Goal: Task Accomplishment & Management: Use online tool/utility

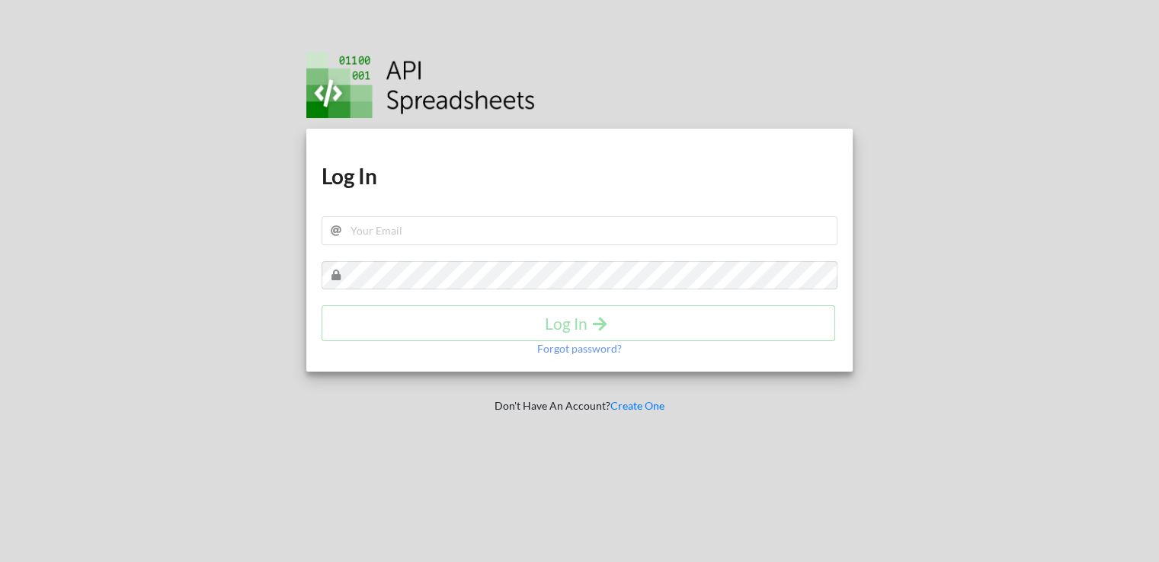
click at [600, 330] on div "Log In" at bounding box center [580, 324] width 517 height 36
click at [558, 229] on input "text" at bounding box center [580, 230] width 517 height 29
type input "[EMAIL_ADDRESS][DOMAIN_NAME]"
click at [533, 259] on div "Download hidden Download hidden Log In jatinthepoised@gmail.com Log In Forgot p…" at bounding box center [579, 251] width 547 height 244
click at [572, 348] on p "Forgot password?" at bounding box center [579, 348] width 85 height 15
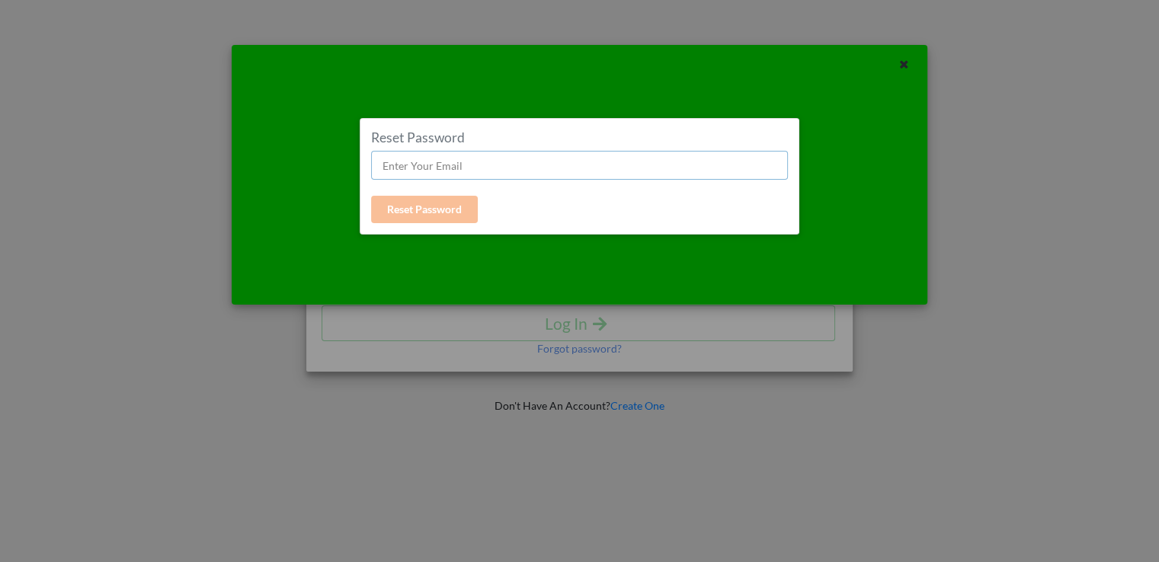
click at [548, 174] on input "text" at bounding box center [579, 165] width 417 height 29
type input "[EMAIL_ADDRESS][DOMAIN_NAME]"
click at [450, 212] on button "Reset Password" at bounding box center [424, 209] width 107 height 27
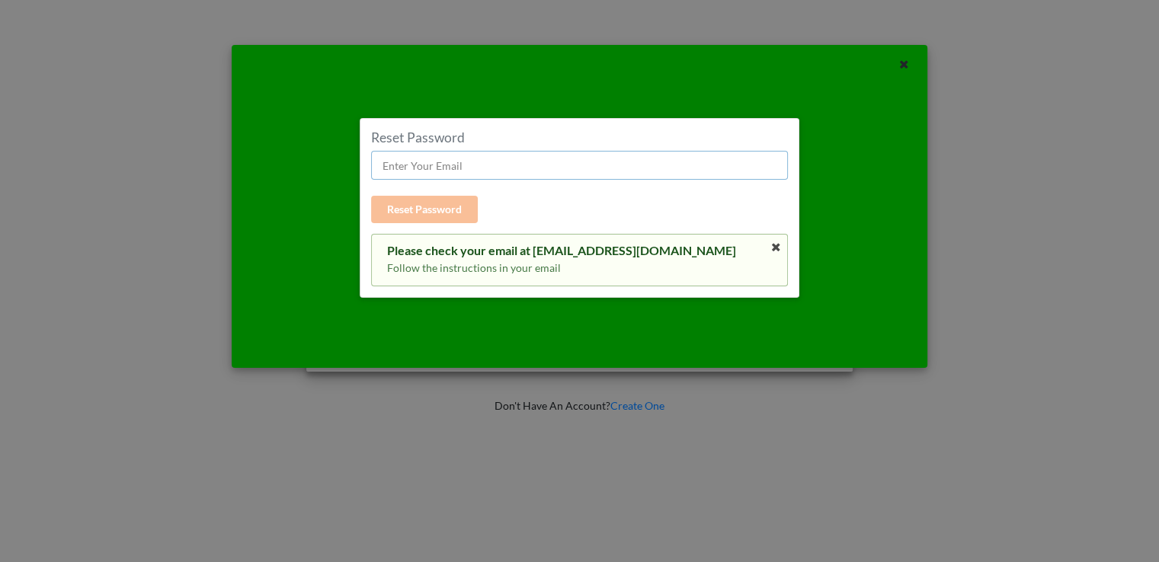
click at [583, 165] on input "text" at bounding box center [579, 165] width 417 height 29
click at [774, 242] on icon at bounding box center [776, 247] width 13 height 11
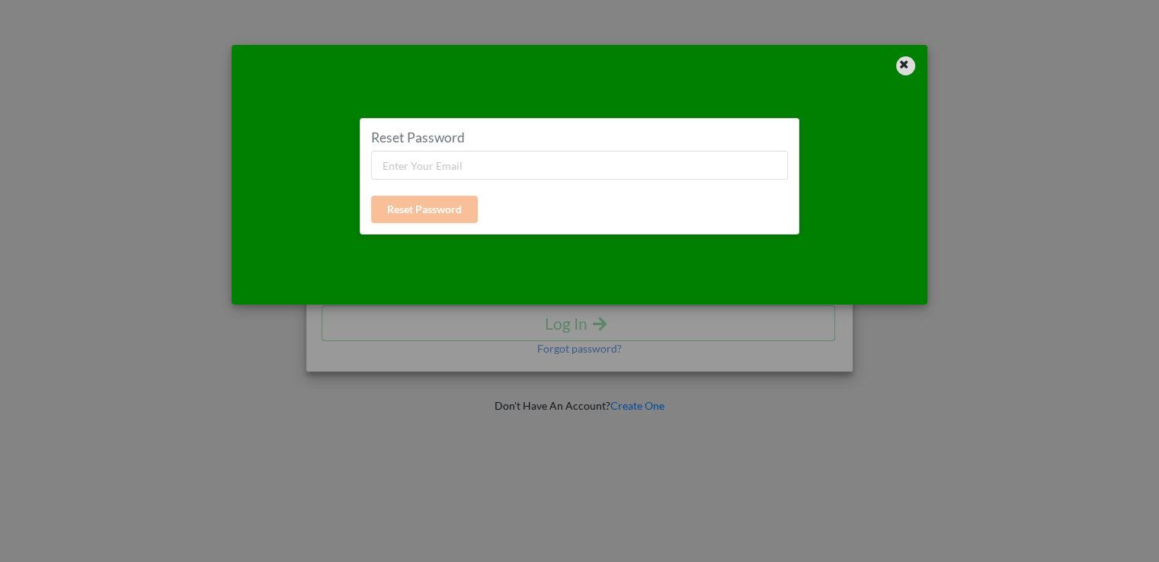
drag, startPoint x: 905, startPoint y: 63, endPoint x: 767, endPoint y: 143, distance: 159.4
click at [904, 63] on icon at bounding box center [904, 62] width 13 height 11
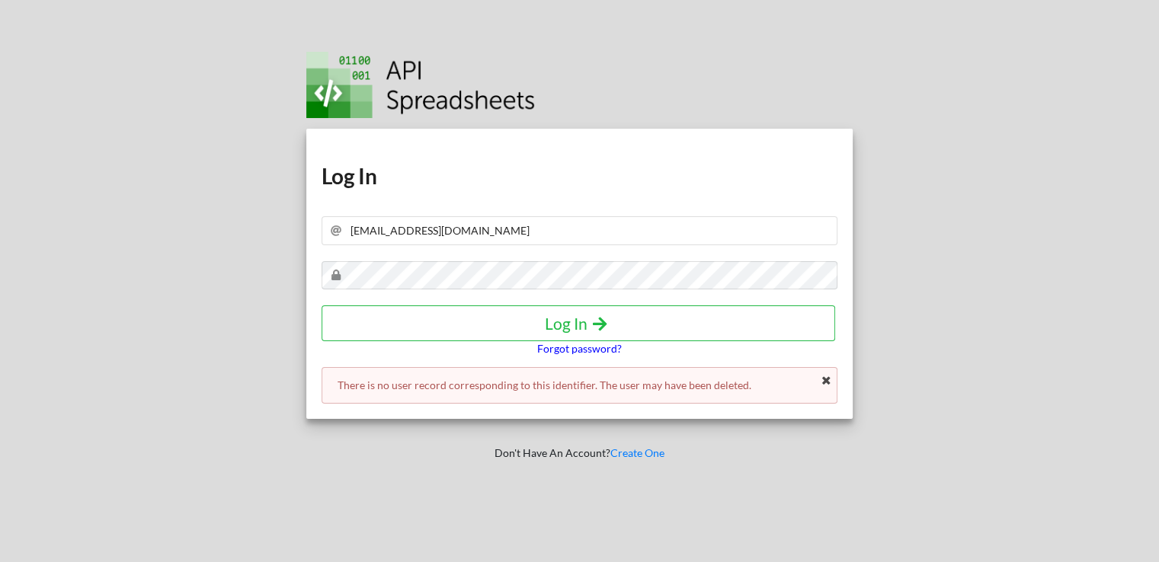
click at [578, 354] on p "Forgot password?" at bounding box center [579, 348] width 85 height 15
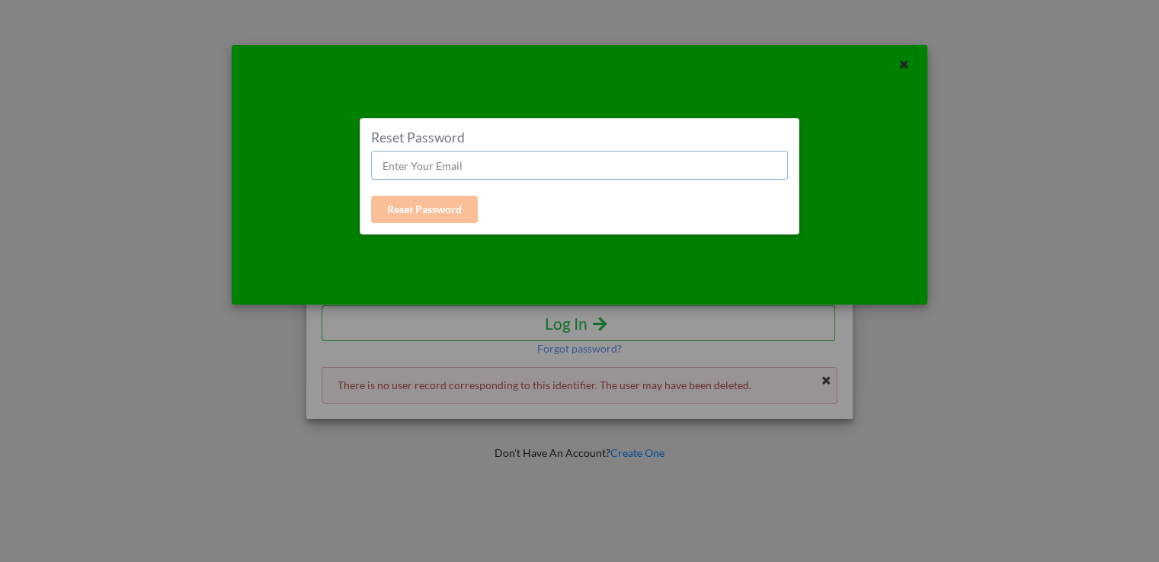
click at [538, 172] on input "text" at bounding box center [579, 165] width 417 height 29
type input "j"
type input "jatinvirani2004@gmail.com"
click at [405, 202] on button "Reset Password" at bounding box center [424, 209] width 107 height 27
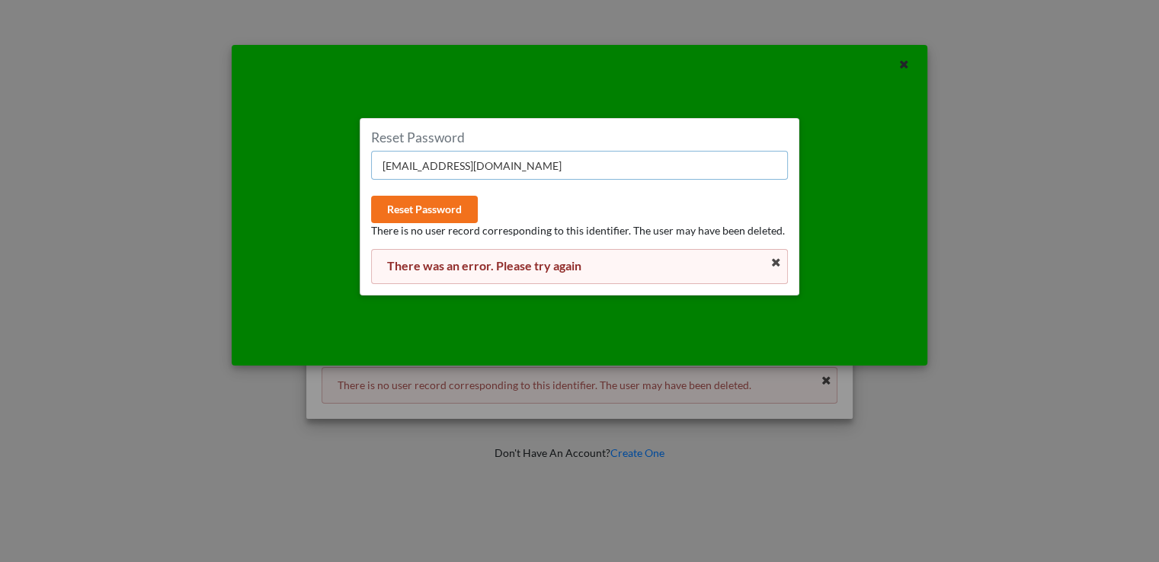
click at [510, 154] on input "jatinvirani2004@gmail.com" at bounding box center [579, 165] width 417 height 29
type input "jatinpoised@gmail.com"
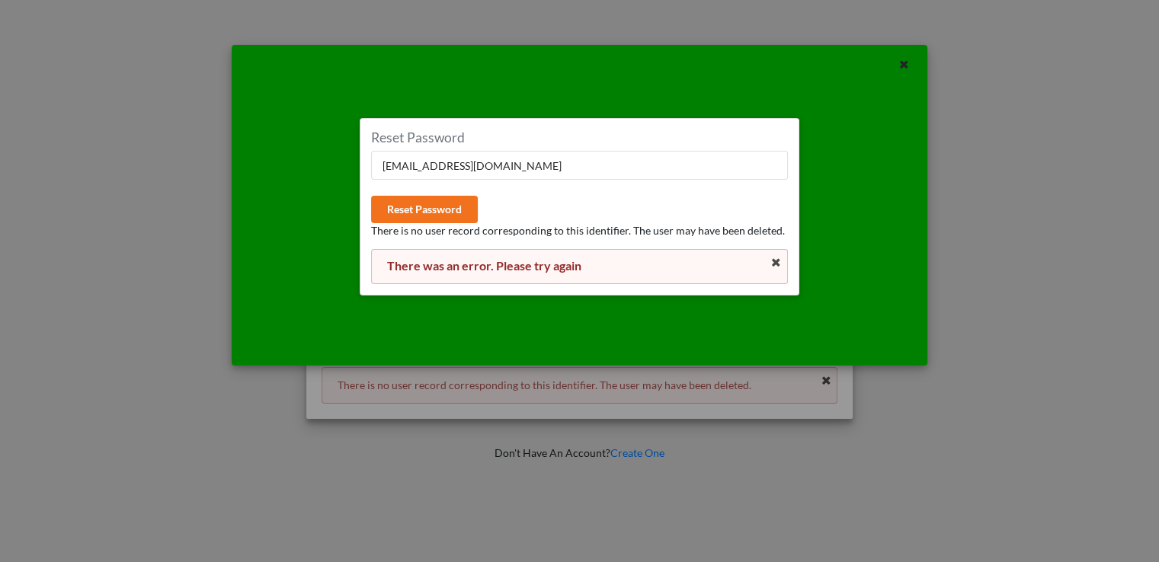
click at [434, 225] on p "There is no user record corresponding to this identifier. The user may have bee…" at bounding box center [579, 230] width 417 height 15
click at [437, 209] on button "Reset Password" at bounding box center [424, 209] width 107 height 27
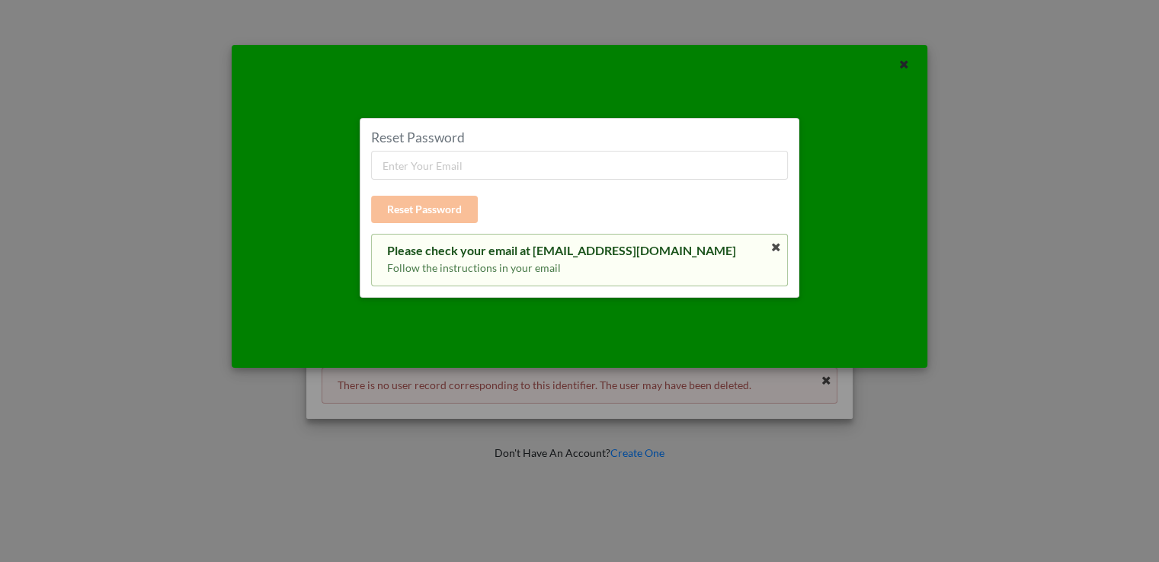
click at [475, 267] on p "Follow the instructions in your email" at bounding box center [579, 268] width 385 height 15
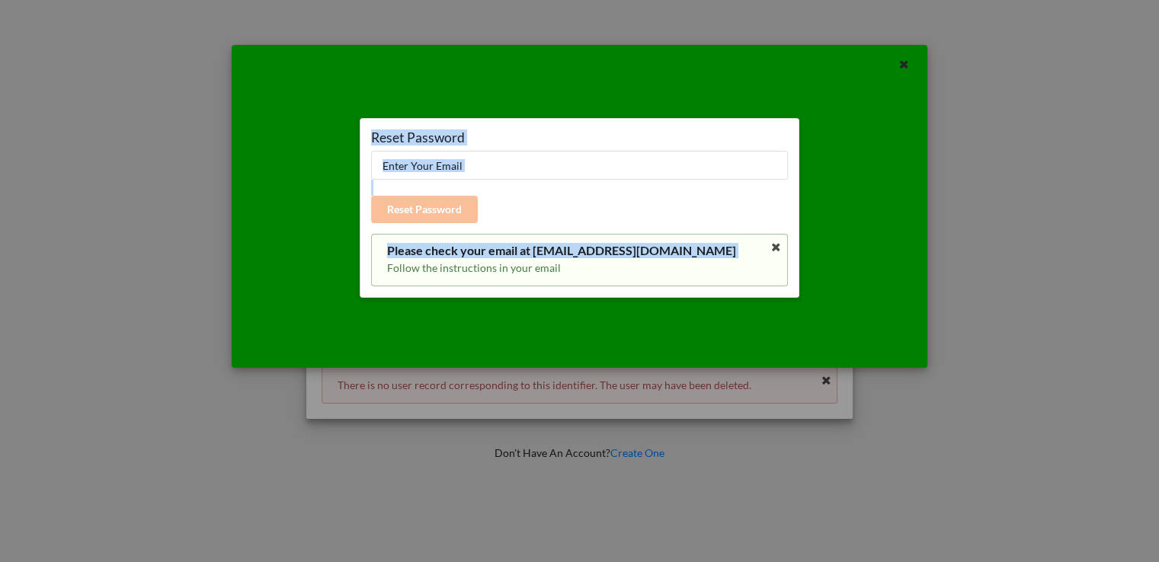
click at [475, 267] on p "Follow the instructions in your email" at bounding box center [579, 268] width 385 height 15
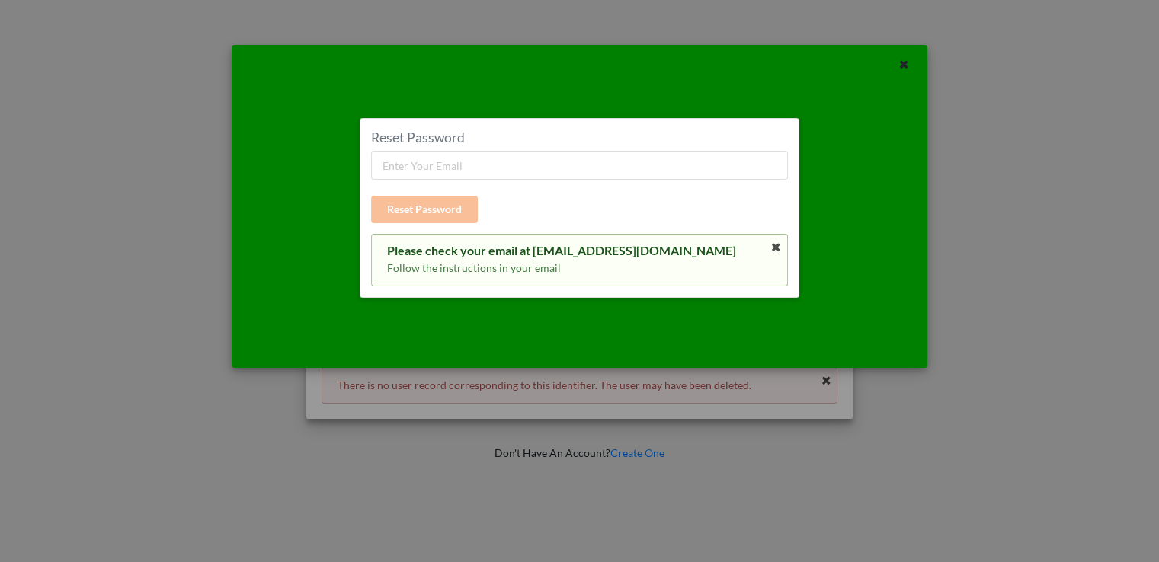
click at [622, 251] on div "Please check your email at jatinpoised@gmail.com" at bounding box center [579, 250] width 385 height 15
click at [777, 244] on icon at bounding box center [776, 247] width 13 height 11
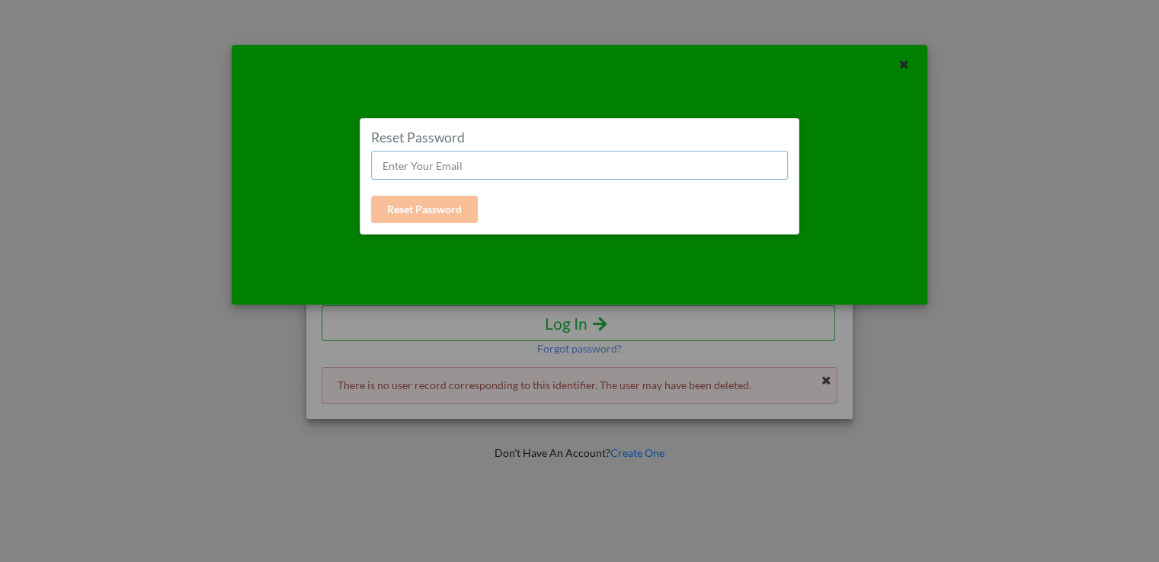
click at [475, 157] on input "text" at bounding box center [579, 165] width 417 height 29
type input "jatinpoised@gmail.com"
click at [420, 216] on button "Reset Password" at bounding box center [424, 209] width 107 height 27
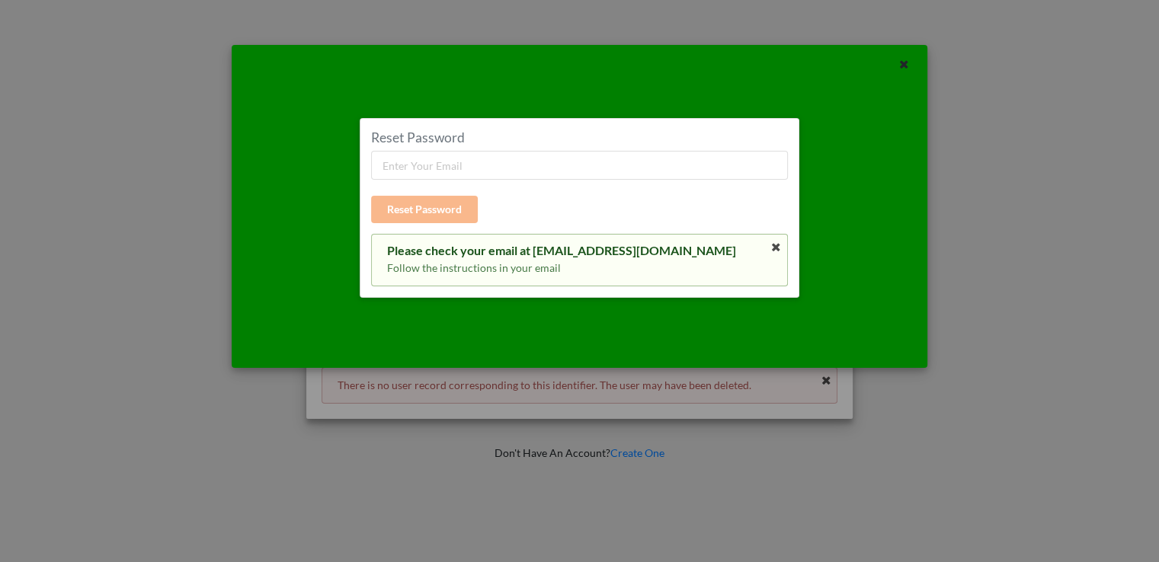
click at [420, 216] on div "Reset Password Reset Password Please check your email at jatinpoised@gmail.com …" at bounding box center [579, 208] width 417 height 157
click at [460, 165] on input "text" at bounding box center [579, 165] width 417 height 29
click at [704, 213] on div "Reset Password Reset Password Please check your email at jatinpoised@gmail.com …" at bounding box center [579, 208] width 417 height 157
click at [775, 245] on icon at bounding box center [776, 247] width 13 height 11
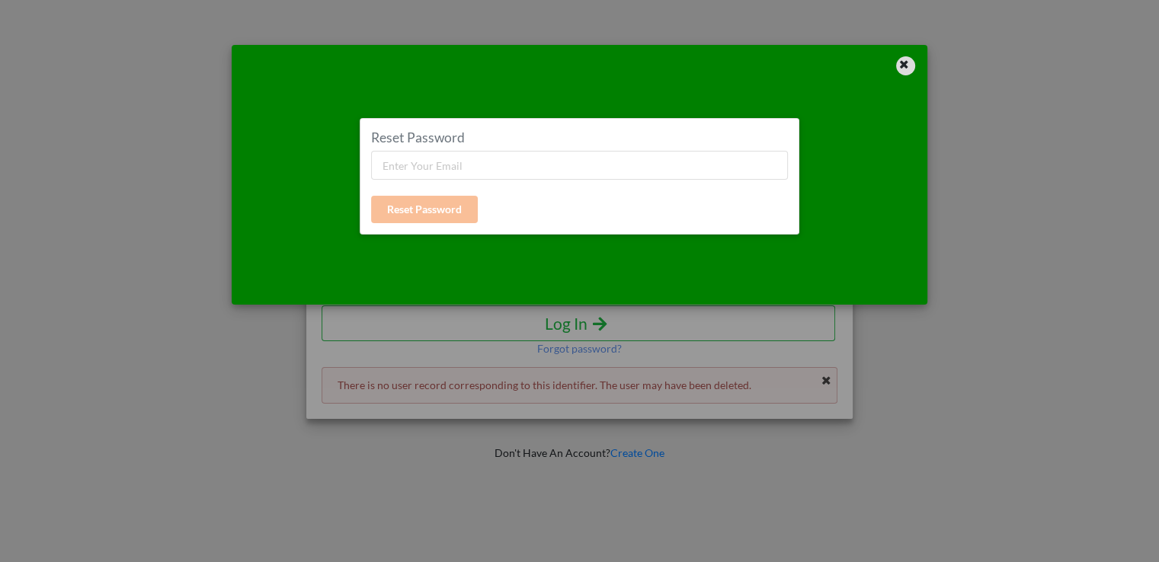
click at [912, 61] on div at bounding box center [905, 65] width 19 height 19
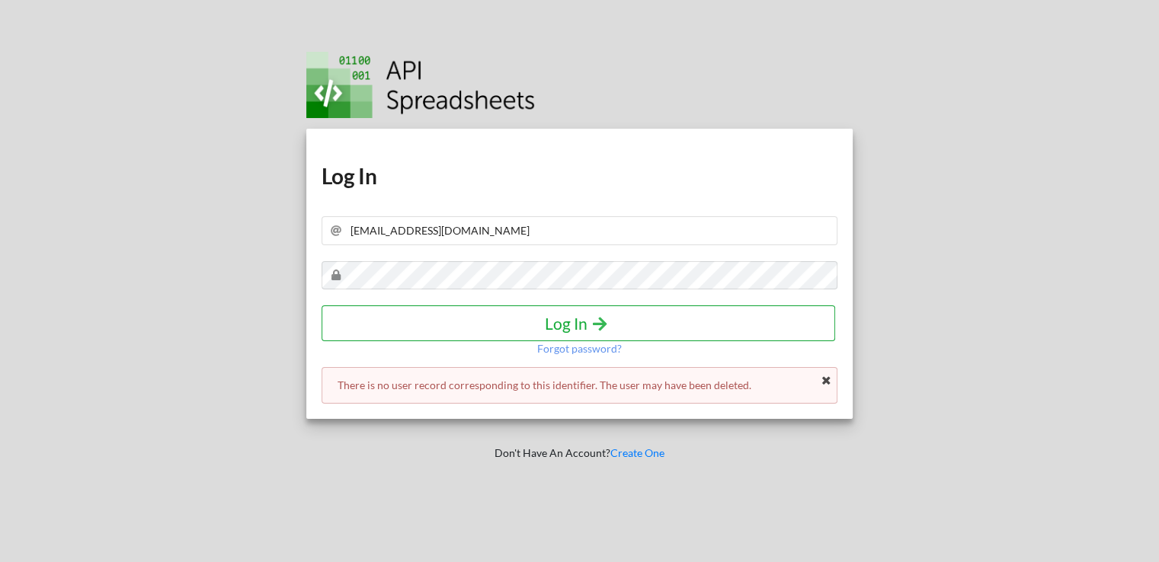
click at [488, 315] on h4 "Log In" at bounding box center [579, 323] width 482 height 19
click at [594, 328] on icon "submit" at bounding box center [599, 323] width 19 height 16
click at [582, 351] on p "Forgot password?" at bounding box center [579, 348] width 85 height 15
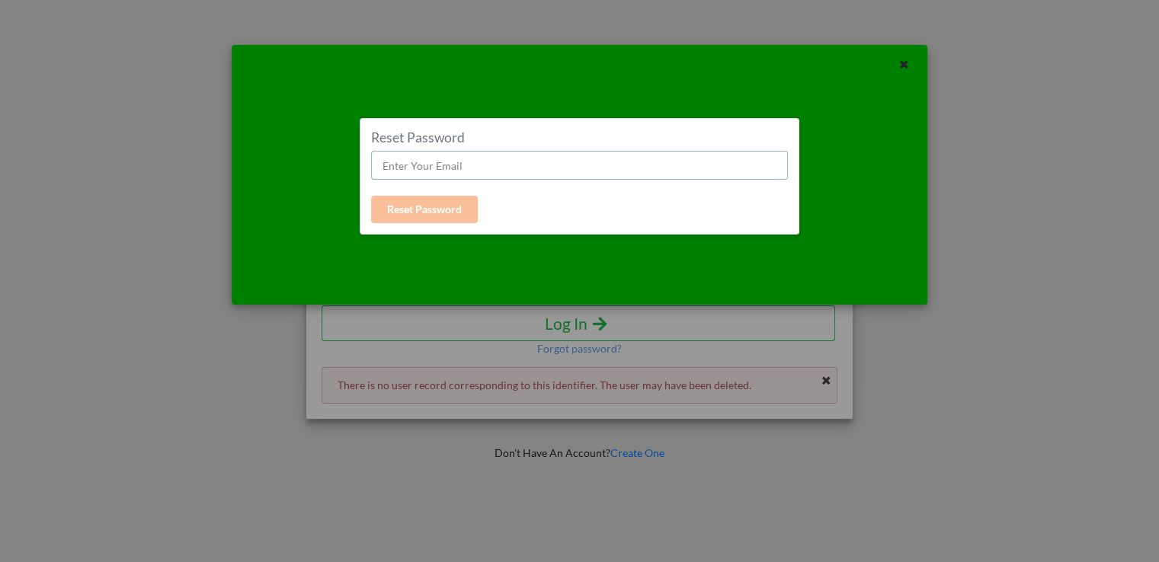
click at [403, 174] on input "text" at bounding box center [579, 165] width 417 height 29
type input "jatinthepoised@gmail.com"
click at [431, 203] on button "Reset Password" at bounding box center [424, 209] width 107 height 27
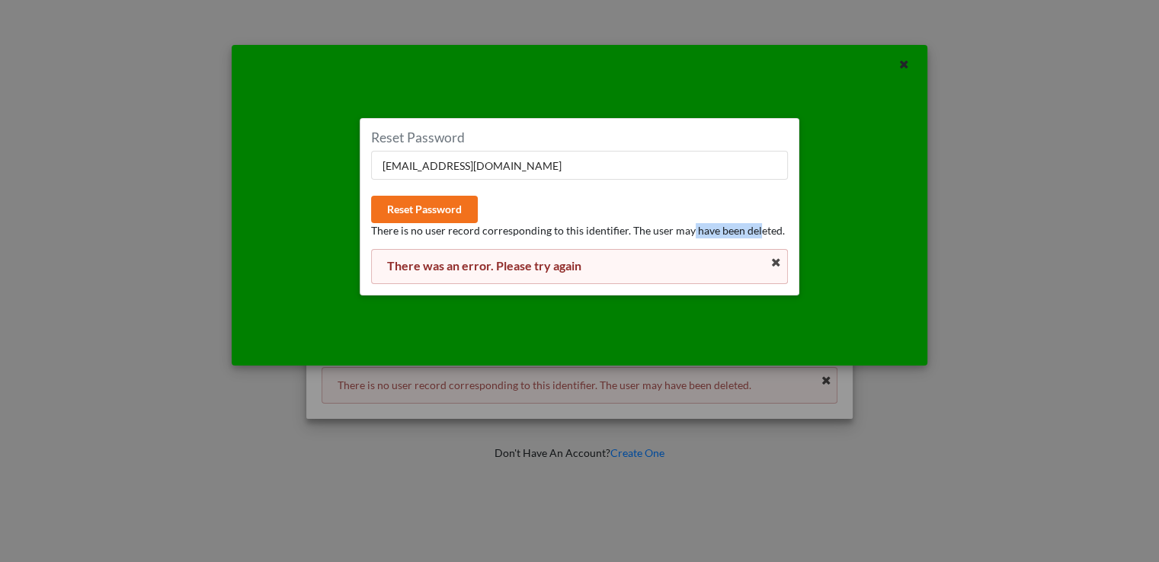
drag, startPoint x: 689, startPoint y: 234, endPoint x: 755, endPoint y: 232, distance: 66.3
click at [755, 232] on p "There is no user record corresponding to this identifier. The user may have bee…" at bounding box center [579, 230] width 417 height 15
drag, startPoint x: 631, startPoint y: 235, endPoint x: 779, endPoint y: 232, distance: 148.6
click at [779, 232] on p "There is no user record corresponding to this identifier. The user may have bee…" at bounding box center [579, 230] width 417 height 15
drag, startPoint x: 375, startPoint y: 237, endPoint x: 790, endPoint y: 229, distance: 415.3
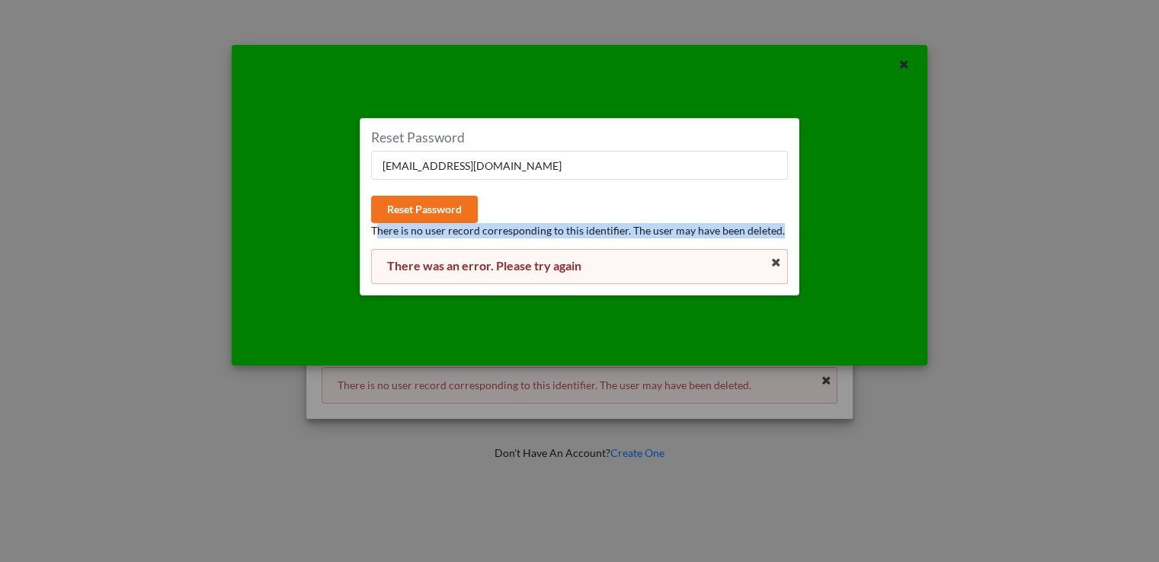
click at [790, 229] on div "Reset Password jatinthepoised@gmail.com Reset Password There is no user record …" at bounding box center [580, 207] width 440 height 178
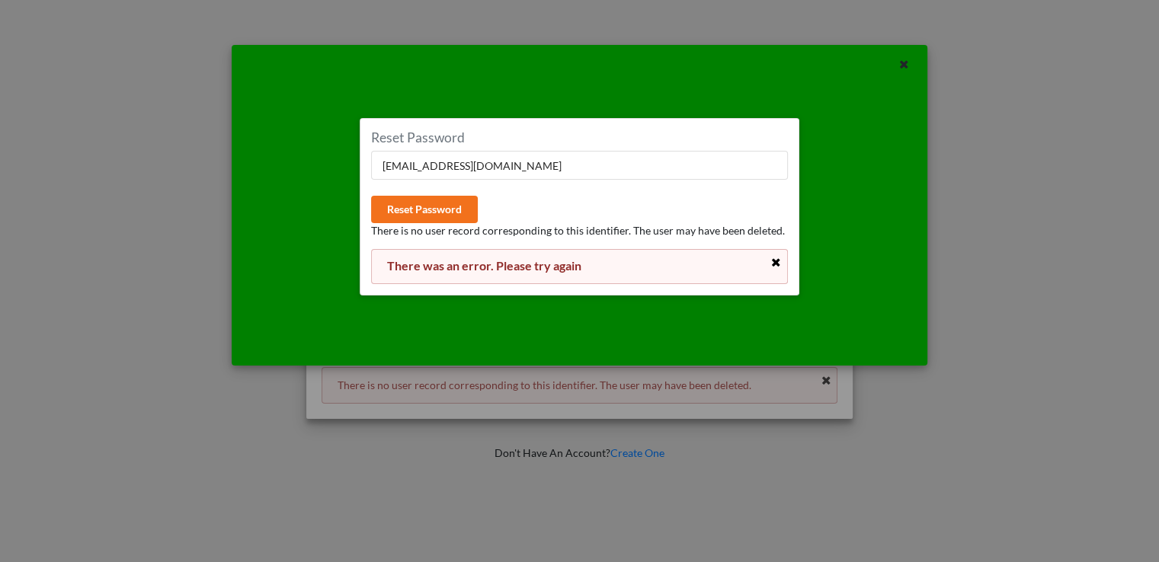
click at [772, 261] on icon at bounding box center [776, 263] width 13 height 11
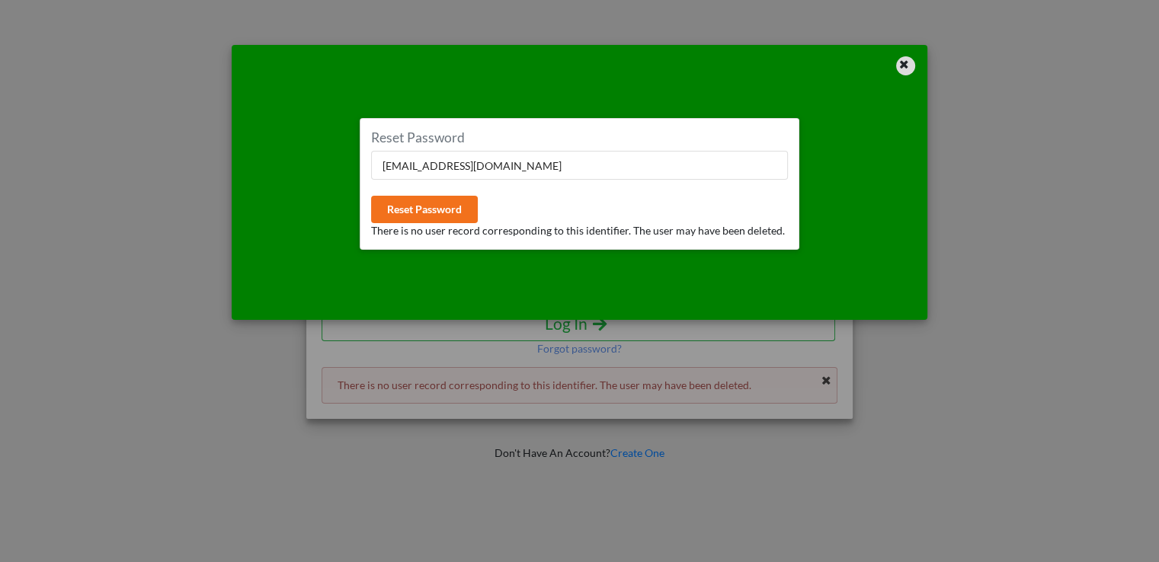
click at [902, 71] on div at bounding box center [905, 65] width 19 height 19
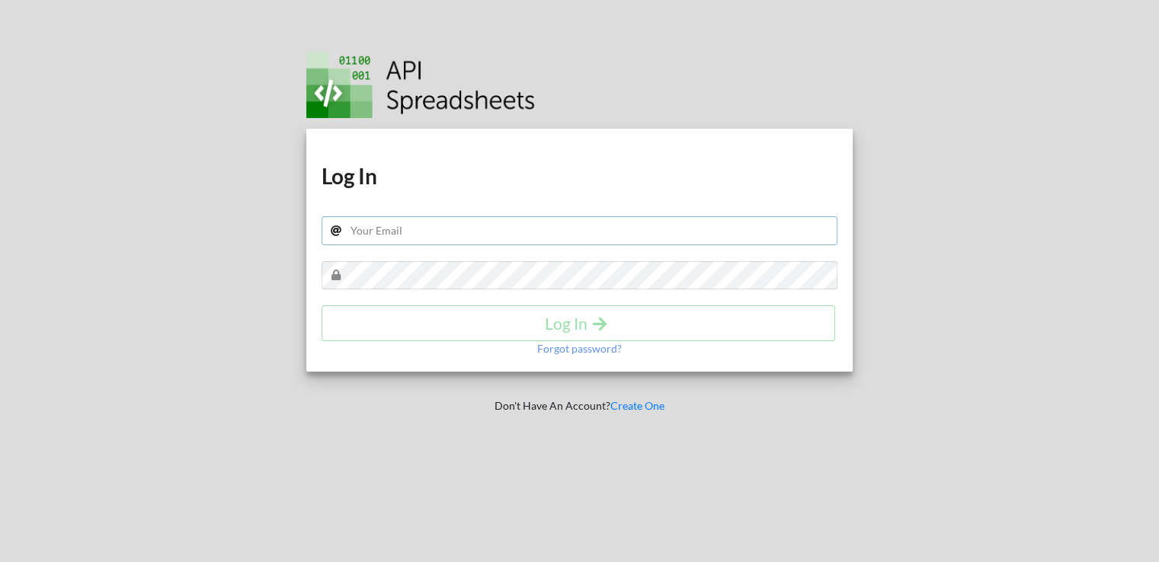
click at [408, 234] on input "text" at bounding box center [580, 230] width 517 height 29
type input "[EMAIL_ADDRESS][DOMAIN_NAME]"
click at [570, 350] on p "Forgot password?" at bounding box center [579, 348] width 85 height 15
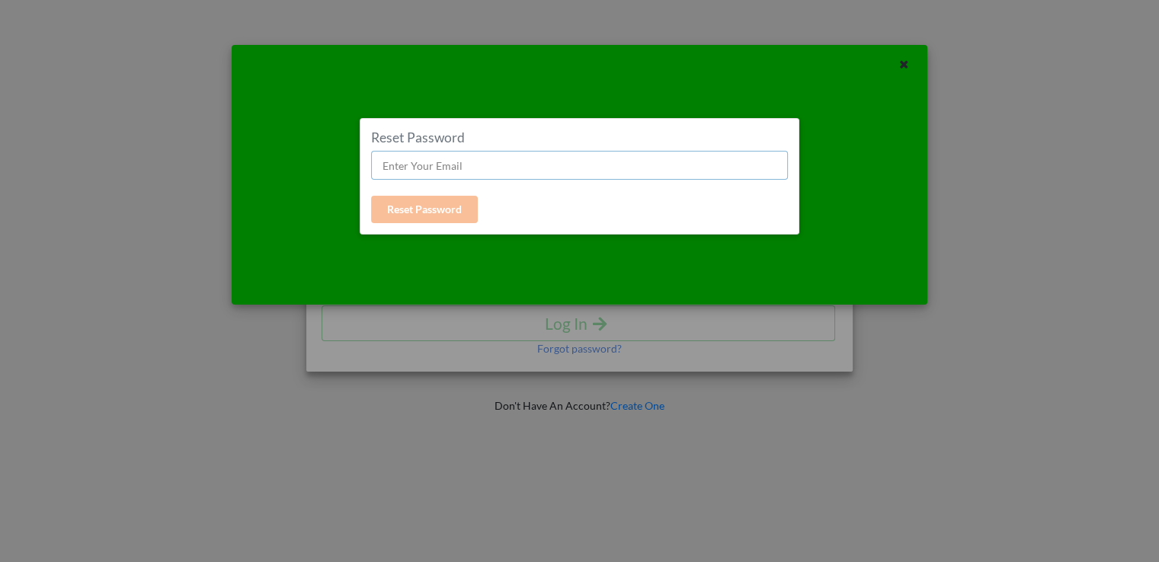
click at [529, 169] on input "text" at bounding box center [579, 165] width 417 height 29
click at [460, 210] on button "Reset Password" at bounding box center [424, 209] width 107 height 27
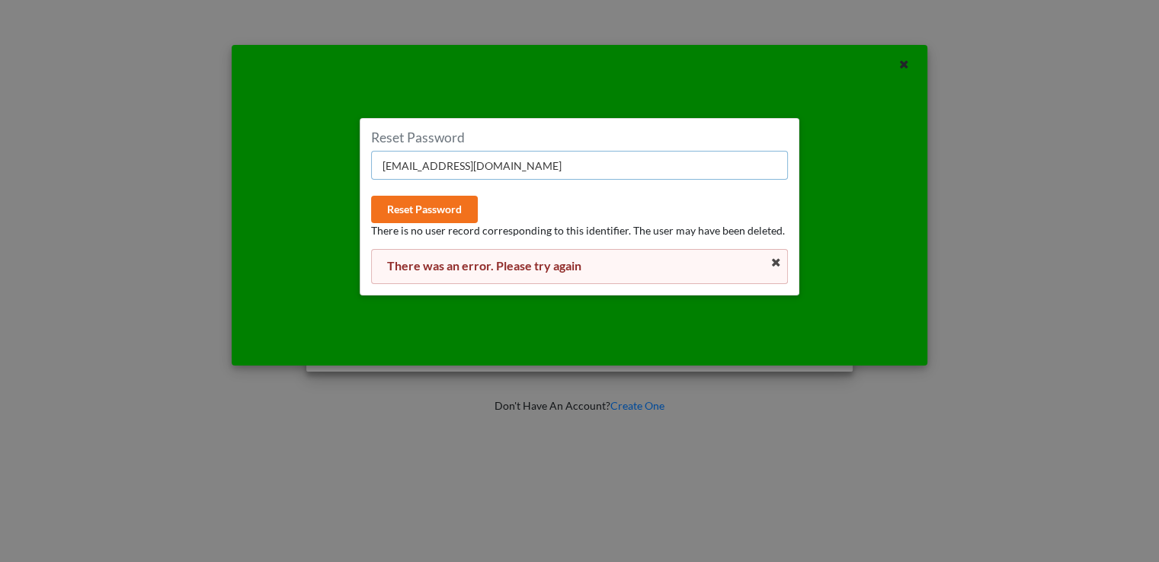
click at [415, 168] on input "[EMAIL_ADDRESS][DOMAIN_NAME]" at bounding box center [579, 165] width 417 height 29
click at [415, 168] on input "jatinthepoised@gmail.com" at bounding box center [579, 165] width 417 height 29
type input "jatinpoised@gmail.com"
click at [430, 201] on button "Reset Password" at bounding box center [424, 209] width 107 height 27
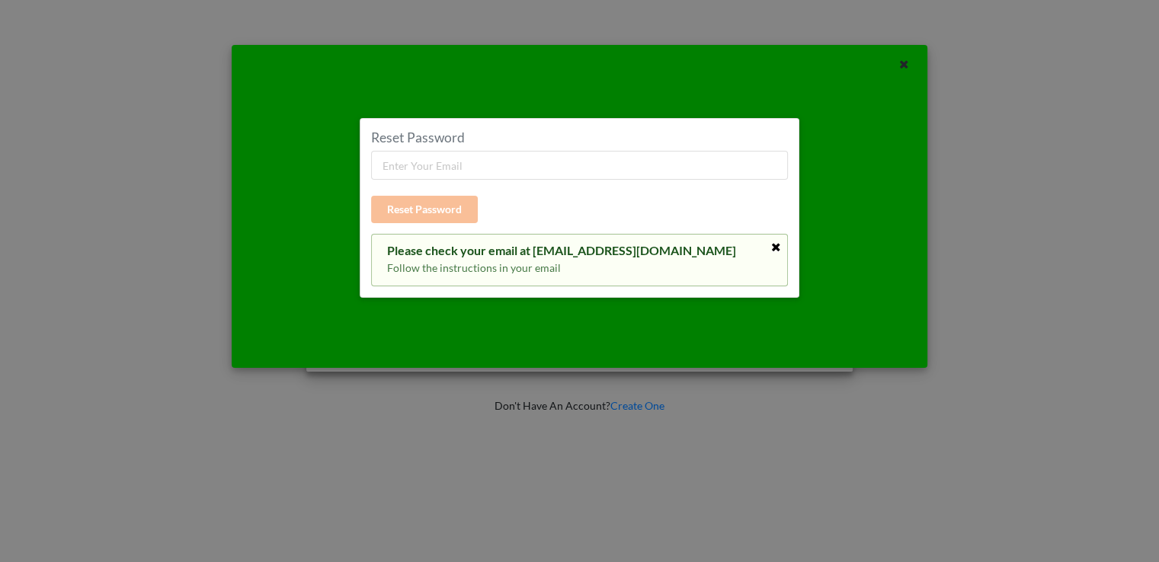
click at [778, 248] on icon at bounding box center [776, 247] width 13 height 11
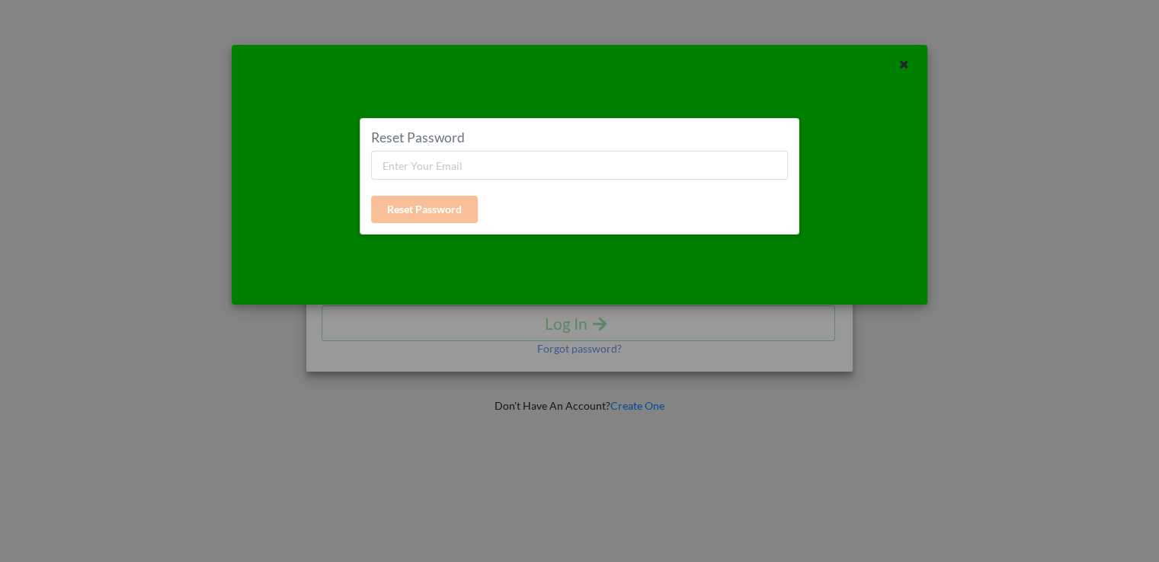
drag, startPoint x: 911, startPoint y: 58, endPoint x: 878, endPoint y: 78, distance: 38.9
click at [911, 59] on div at bounding box center [905, 65] width 19 height 19
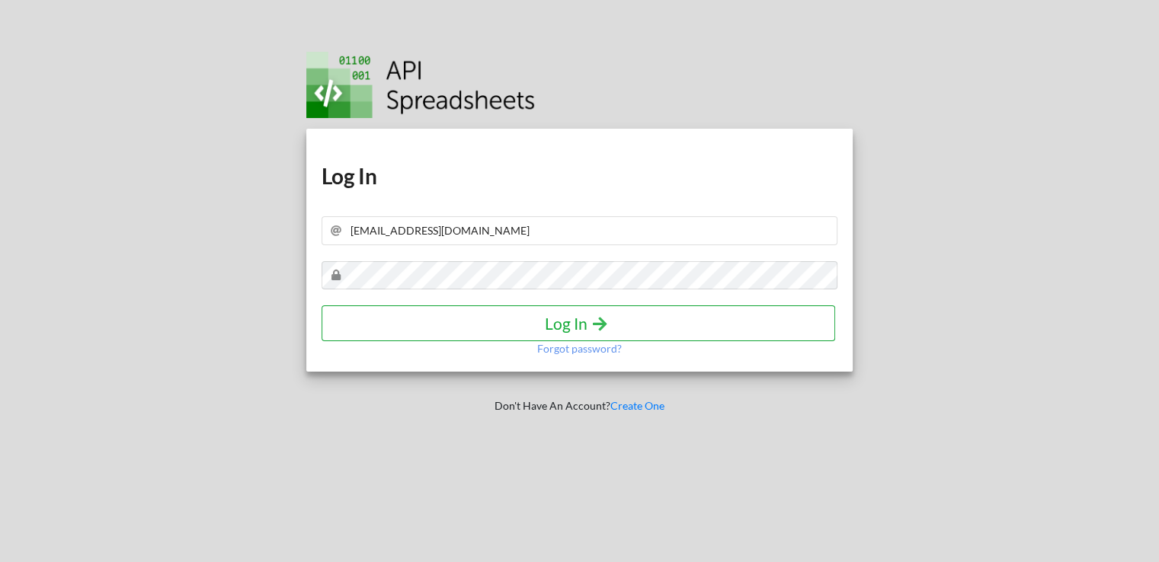
click at [567, 330] on h4 "Log In" at bounding box center [579, 323] width 482 height 19
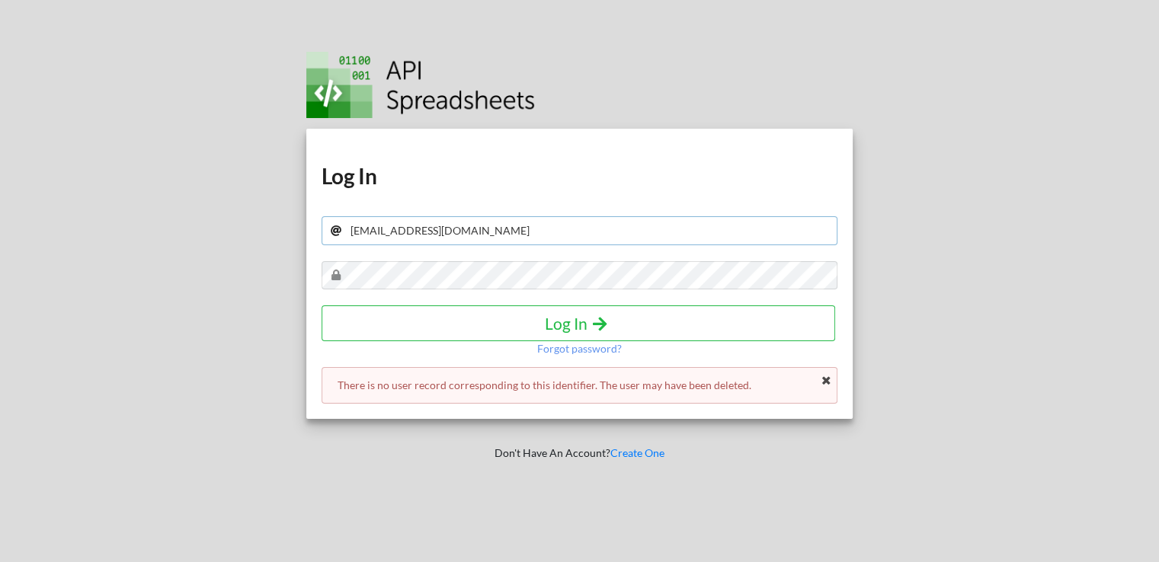
click at [387, 232] on input "jatinthepoised@gmail.com" at bounding box center [580, 230] width 517 height 29
type input "jatinpoised@gmail.com"
click at [541, 329] on h4 "Log In" at bounding box center [579, 323] width 482 height 19
click at [610, 322] on h4 "Log In" at bounding box center [579, 323] width 482 height 19
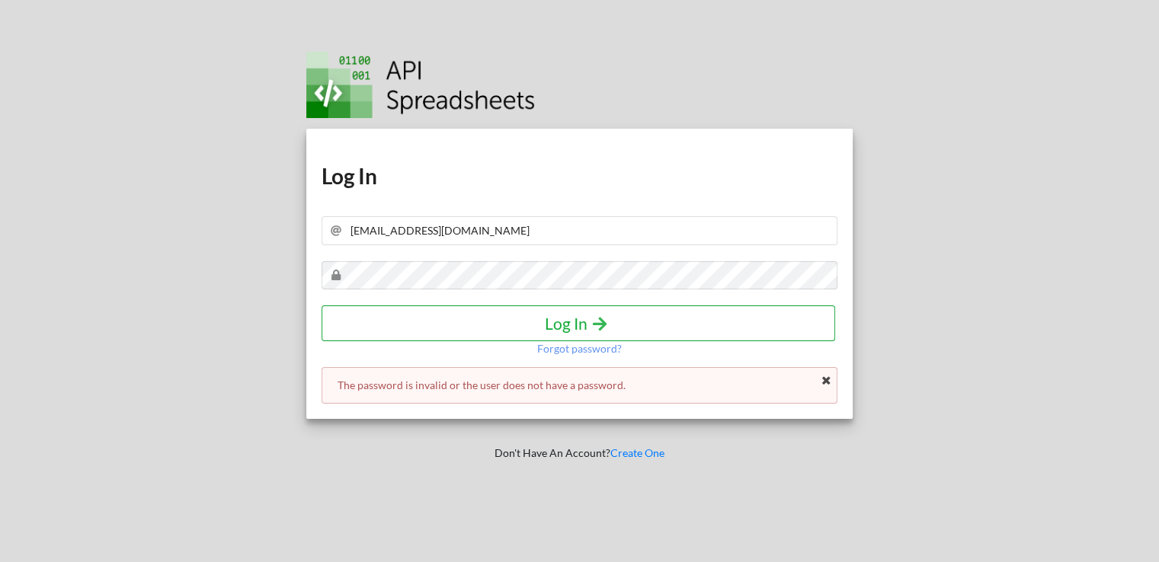
click at [546, 321] on h4 "Log In" at bounding box center [579, 323] width 482 height 19
click at [526, 319] on h4 "Log In" at bounding box center [579, 323] width 482 height 19
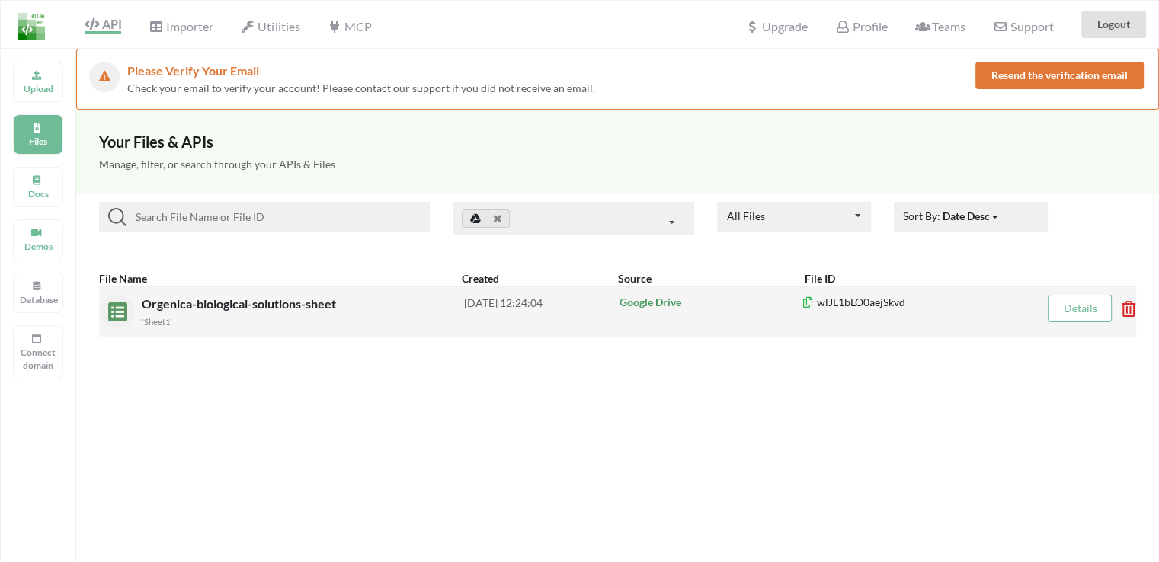
click at [367, 318] on div "'Sheet1'" at bounding box center [303, 321] width 322 height 16
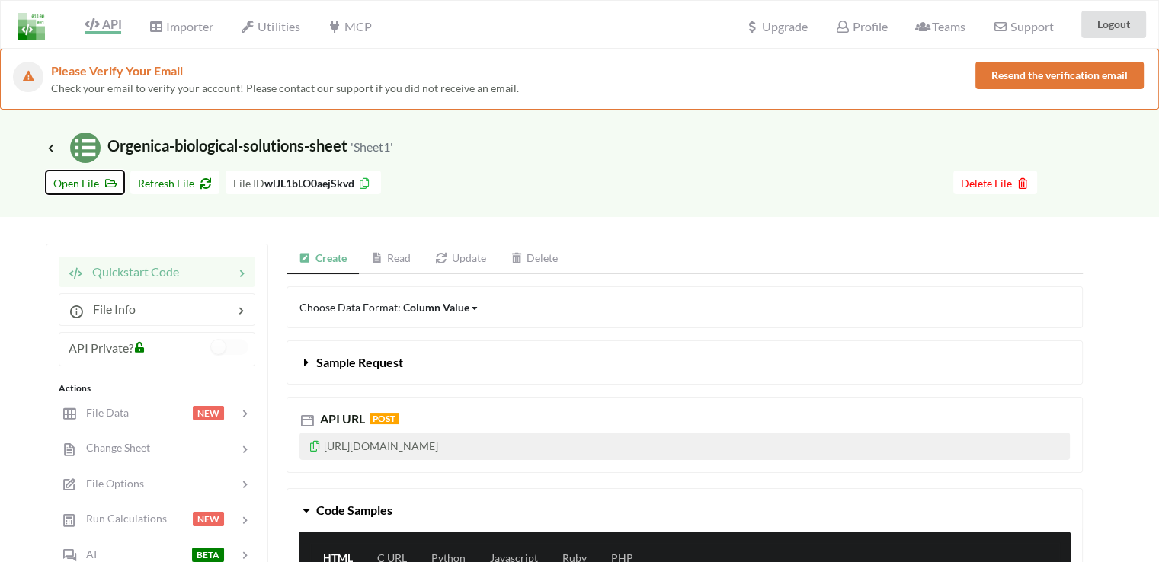
click at [96, 185] on span "Open File" at bounding box center [84, 183] width 63 height 13
